Goal: Information Seeking & Learning: Learn about a topic

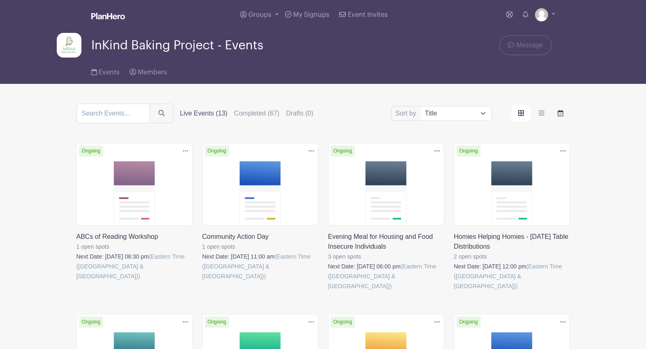
click at [561, 113] on icon "order and view" at bounding box center [561, 113] width 6 height 7
click at [0, 0] on input "order and view" at bounding box center [0, 0] width 0 height 0
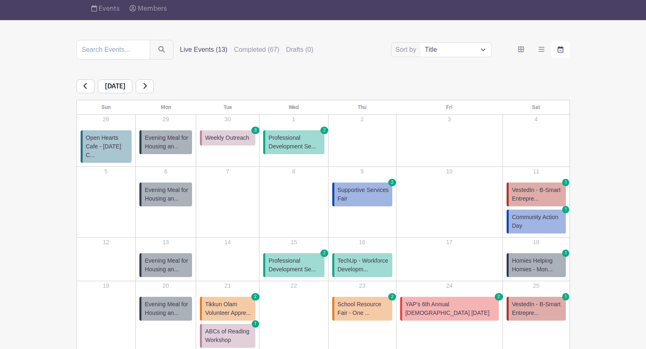
scroll to position [64, 0]
click at [389, 185] on span "Supportive Services Fair" at bounding box center [363, 193] width 51 height 17
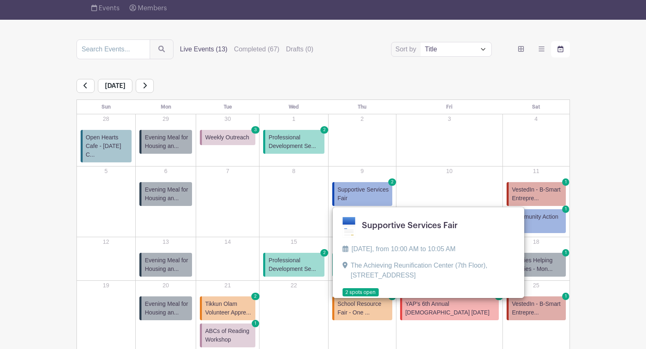
click at [343, 297] on link at bounding box center [343, 297] width 0 height 0
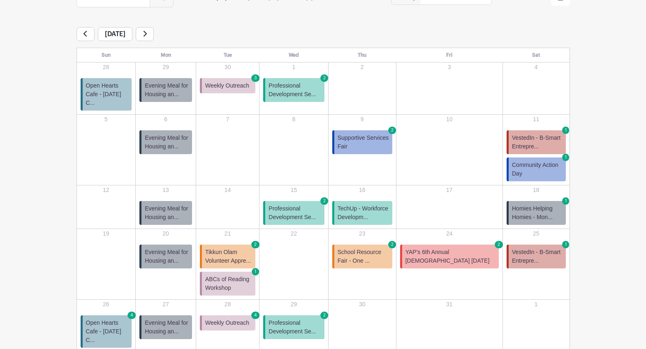
scroll to position [118, 0]
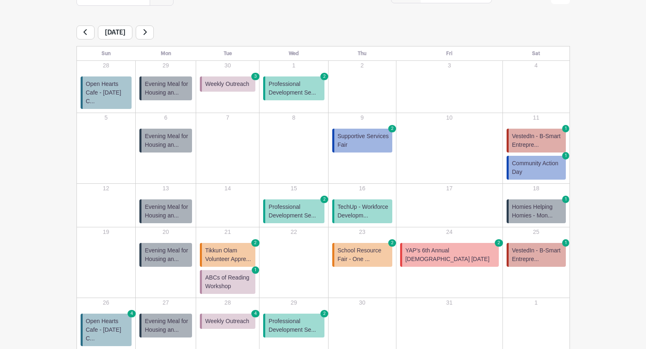
click at [538, 159] on span "Community Action Day" at bounding box center [537, 167] width 51 height 17
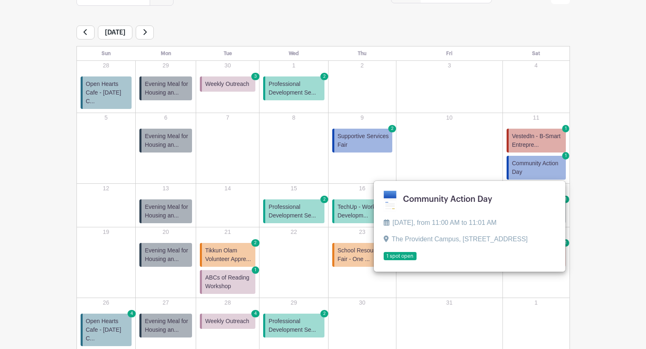
click at [384, 261] on link at bounding box center [384, 261] width 0 height 0
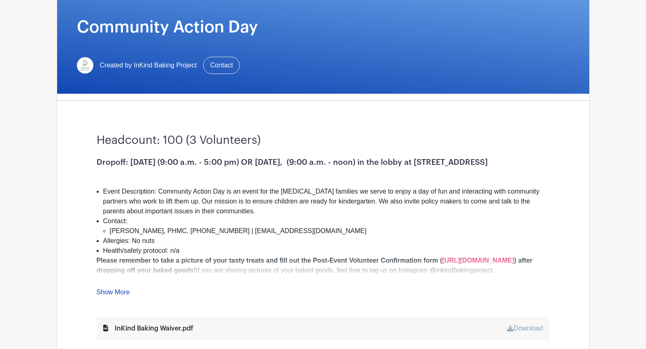
scroll to position [105, 0]
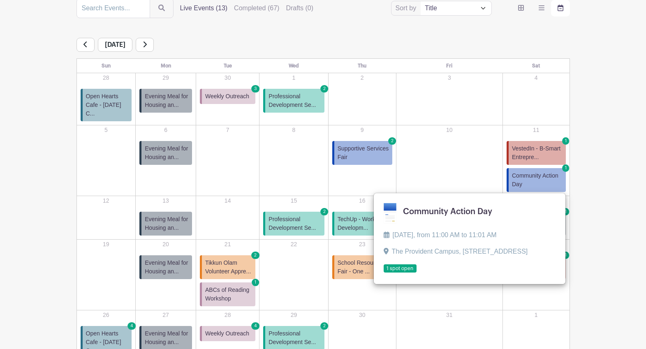
scroll to position [118, 0]
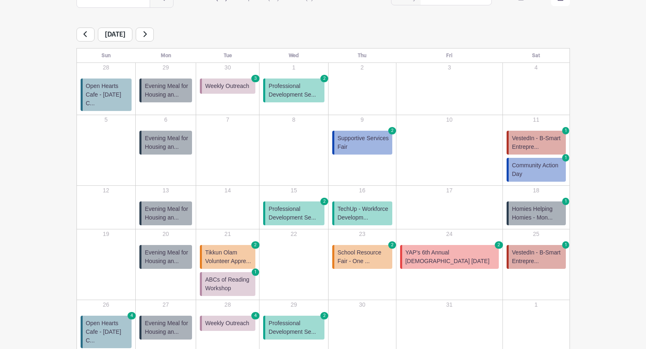
scroll to position [154, 0]
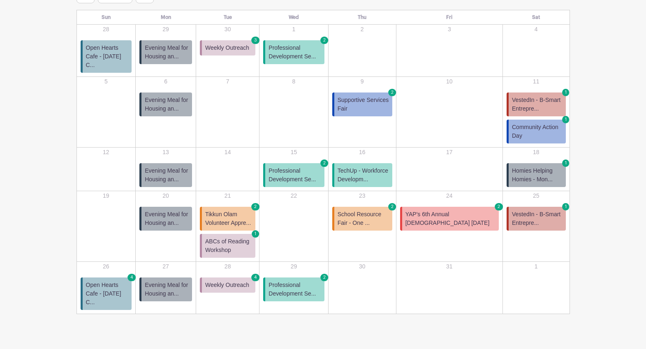
click at [452, 211] on span "YAP's 6th Annual [DEMOGRAPHIC_DATA] [DATE]" at bounding box center [450, 218] width 90 height 17
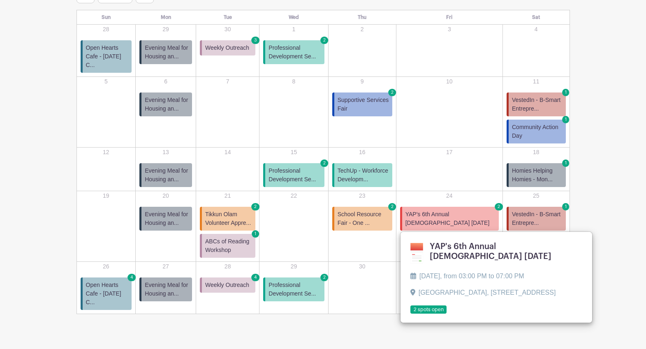
click at [410, 314] on link at bounding box center [410, 314] width 0 height 0
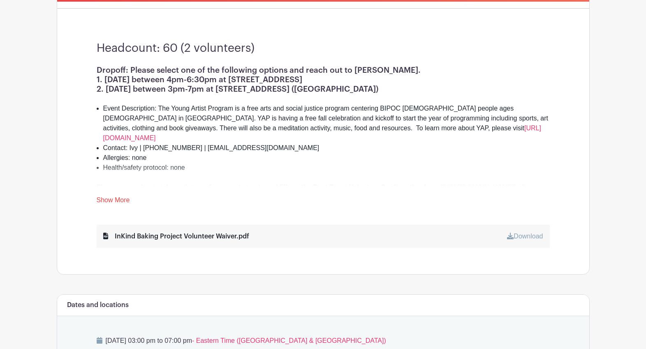
scroll to position [213, 0]
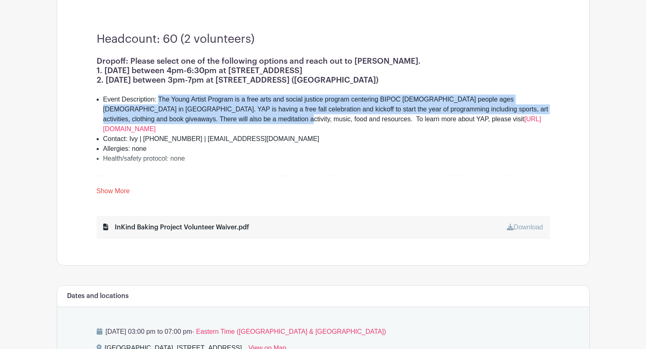
drag, startPoint x: 241, startPoint y: 120, endPoint x: 158, endPoint y: 103, distance: 84.9
click at [158, 103] on li "Event Description: The Young Artist Program is a free arts and social justice p…" at bounding box center [326, 114] width 447 height 39
copy li "The Young Artist Program is a free arts and social justice program centering BI…"
